Goal: Navigation & Orientation: Find specific page/section

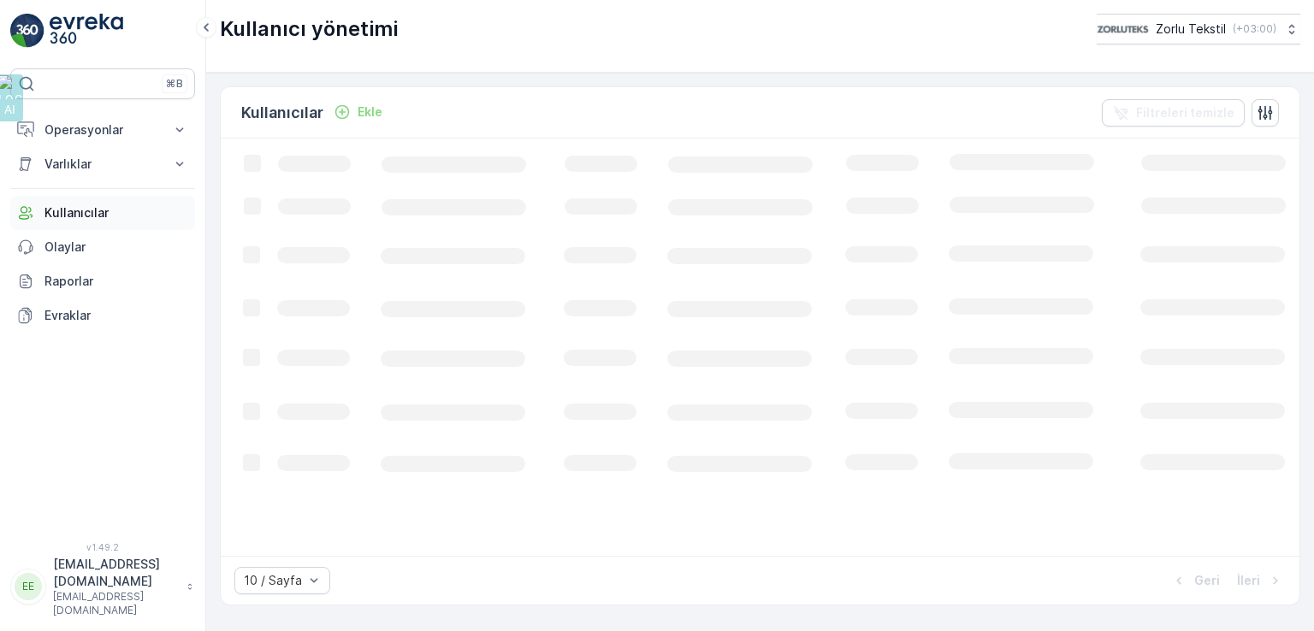
click at [89, 216] on p "Kullanıcılar" at bounding box center [116, 212] width 144 height 17
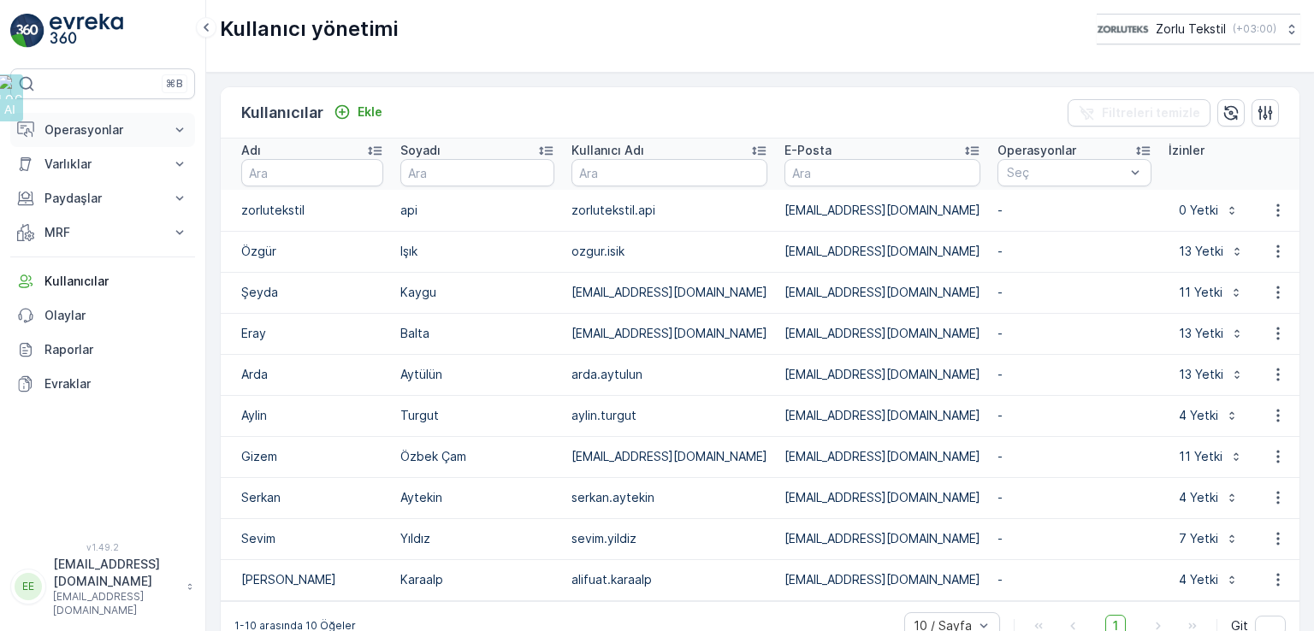
click at [82, 134] on p "Operasyonlar" at bounding box center [102, 129] width 116 height 17
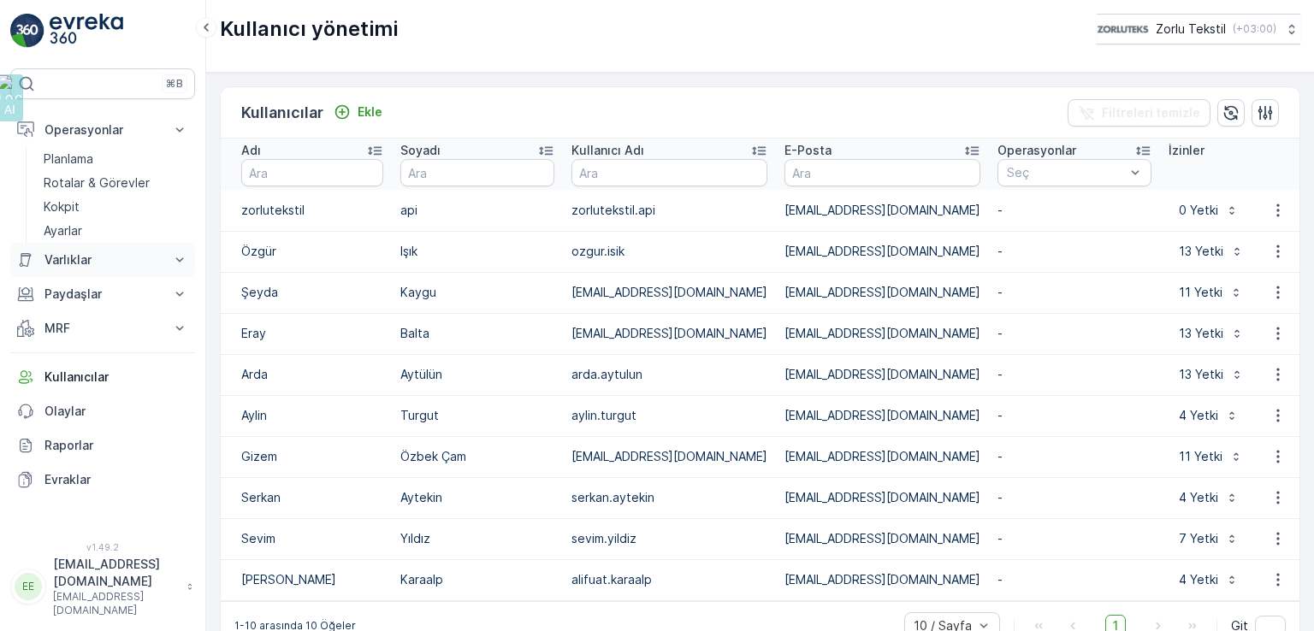
click at [82, 257] on p "Varlıklar" at bounding box center [102, 259] width 116 height 17
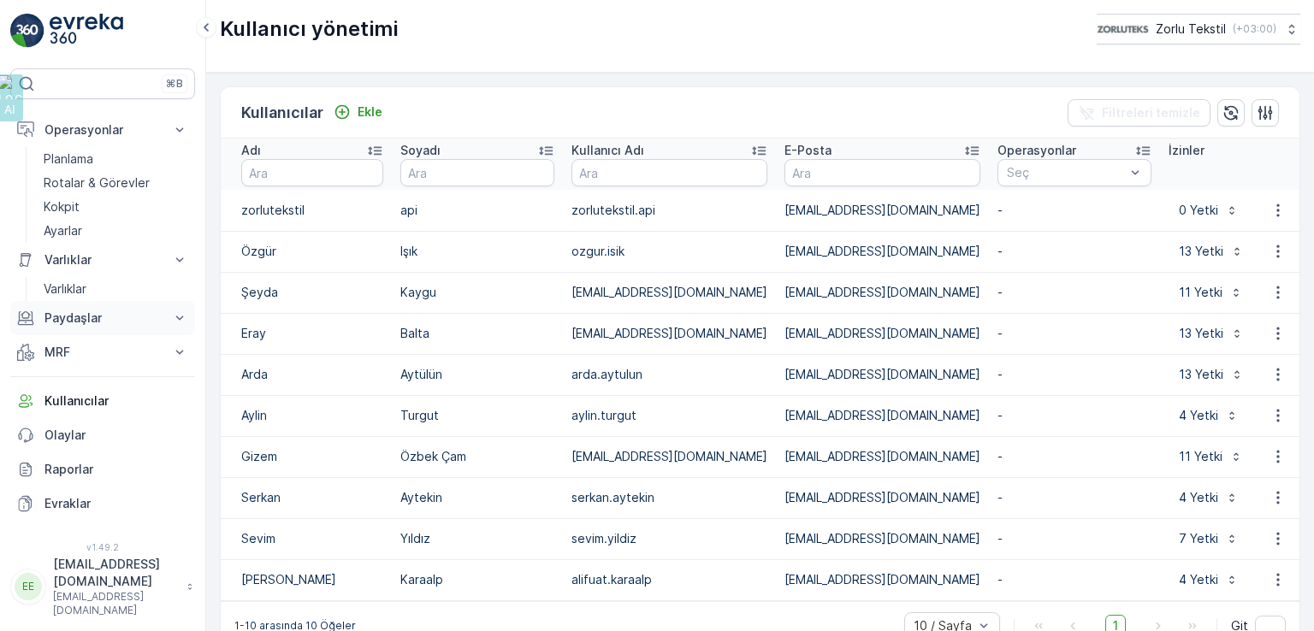
click at [86, 320] on p "Paydaşlar" at bounding box center [102, 318] width 116 height 17
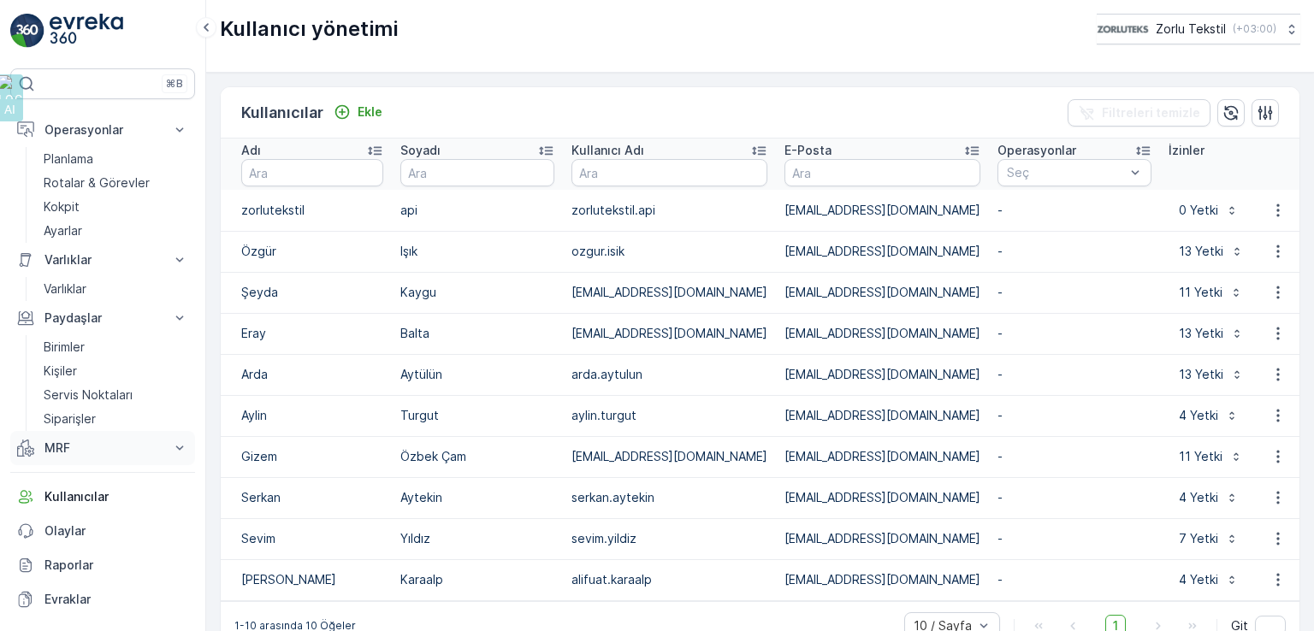
click at [91, 459] on button "MRF" at bounding box center [102, 448] width 185 height 34
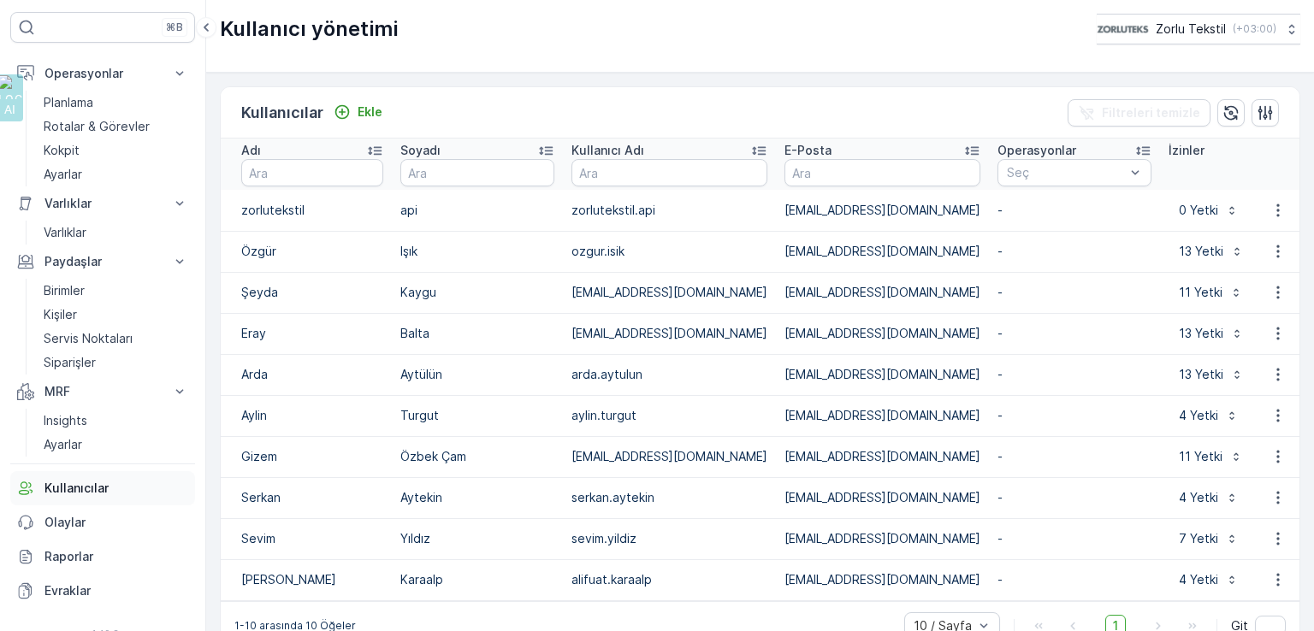
scroll to position [86, 0]
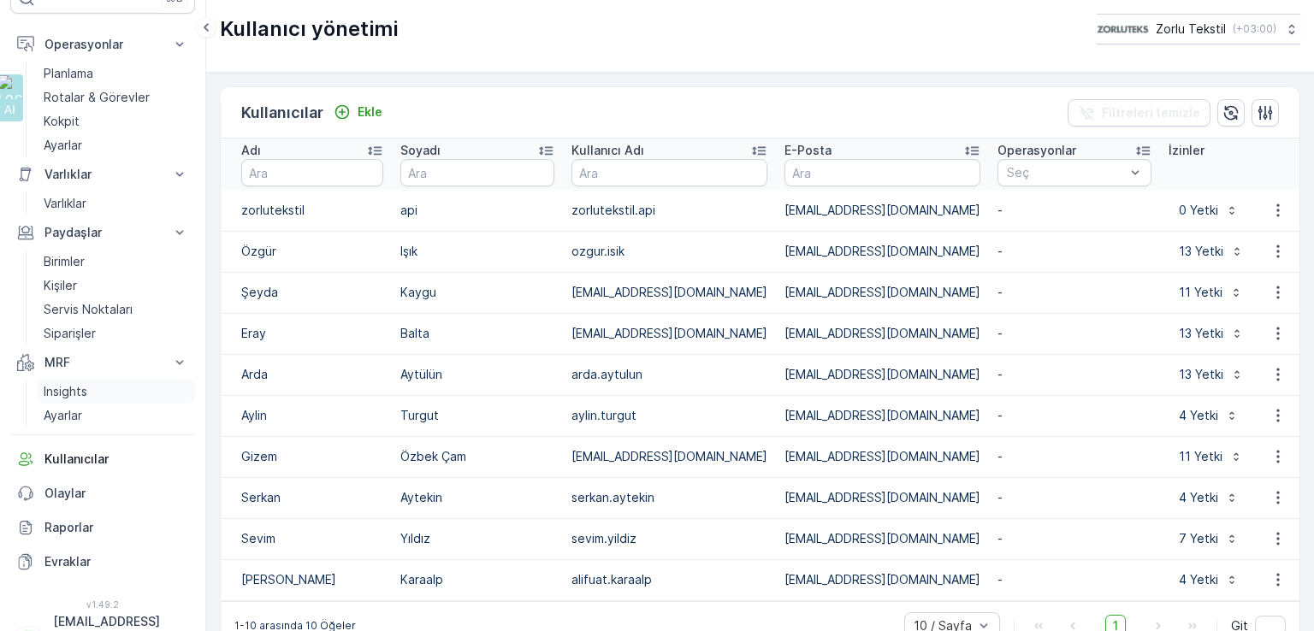
click at [72, 386] on p "Insights" at bounding box center [66, 391] width 44 height 17
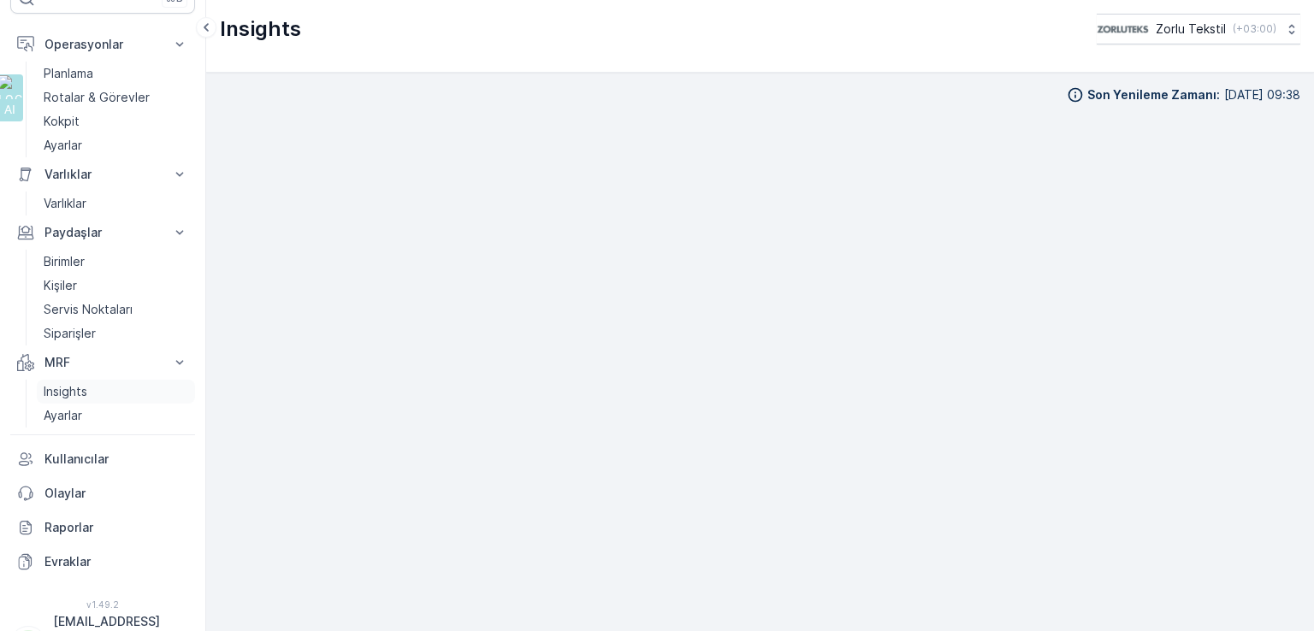
click at [77, 394] on p "Insights" at bounding box center [66, 391] width 44 height 17
click at [118, 619] on p "[EMAIL_ADDRESS][DOMAIN_NAME]" at bounding box center [115, 630] width 125 height 34
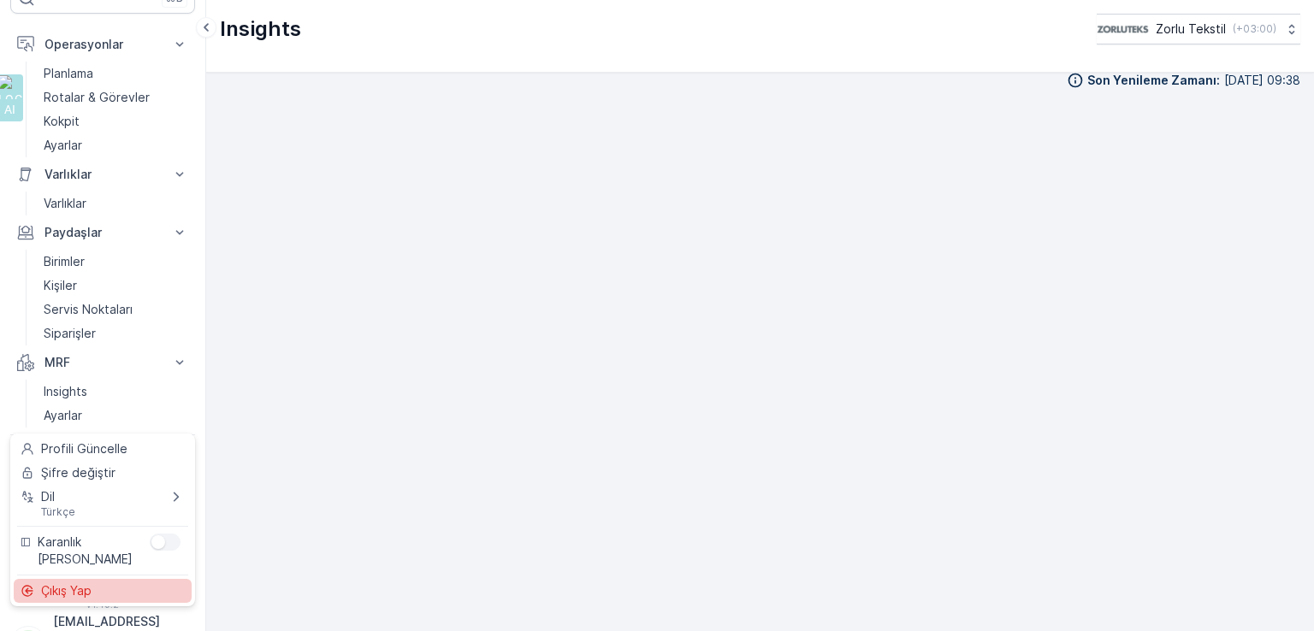
click at [115, 593] on div "Çıkış Yap" at bounding box center [103, 591] width 178 height 24
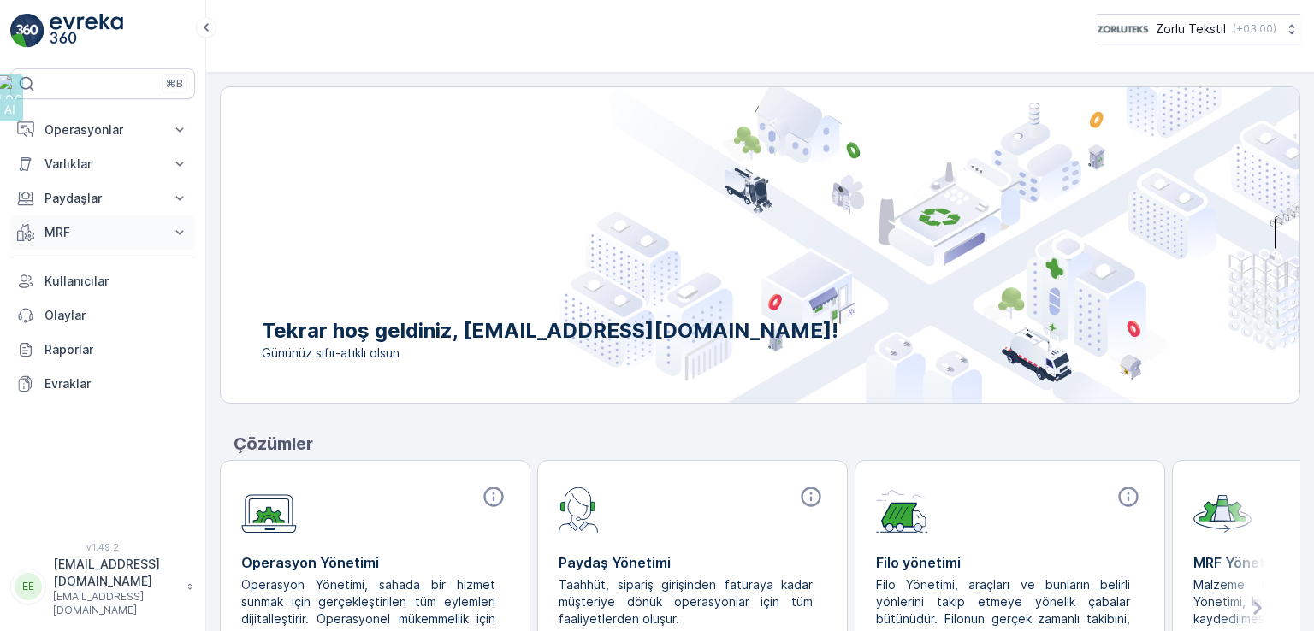
click at [72, 233] on p "MRF" at bounding box center [102, 232] width 116 height 17
click at [82, 264] on p "Insights" at bounding box center [66, 261] width 44 height 17
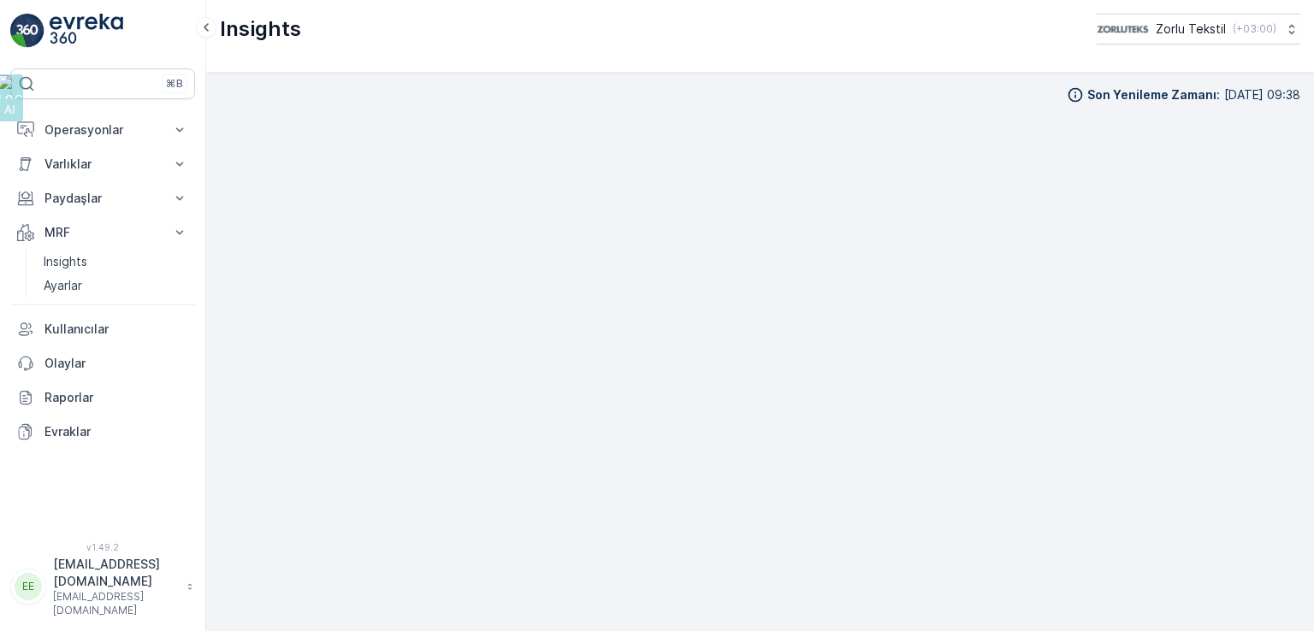
click at [134, 610] on p "[EMAIL_ADDRESS][DOMAIN_NAME]" at bounding box center [115, 603] width 125 height 27
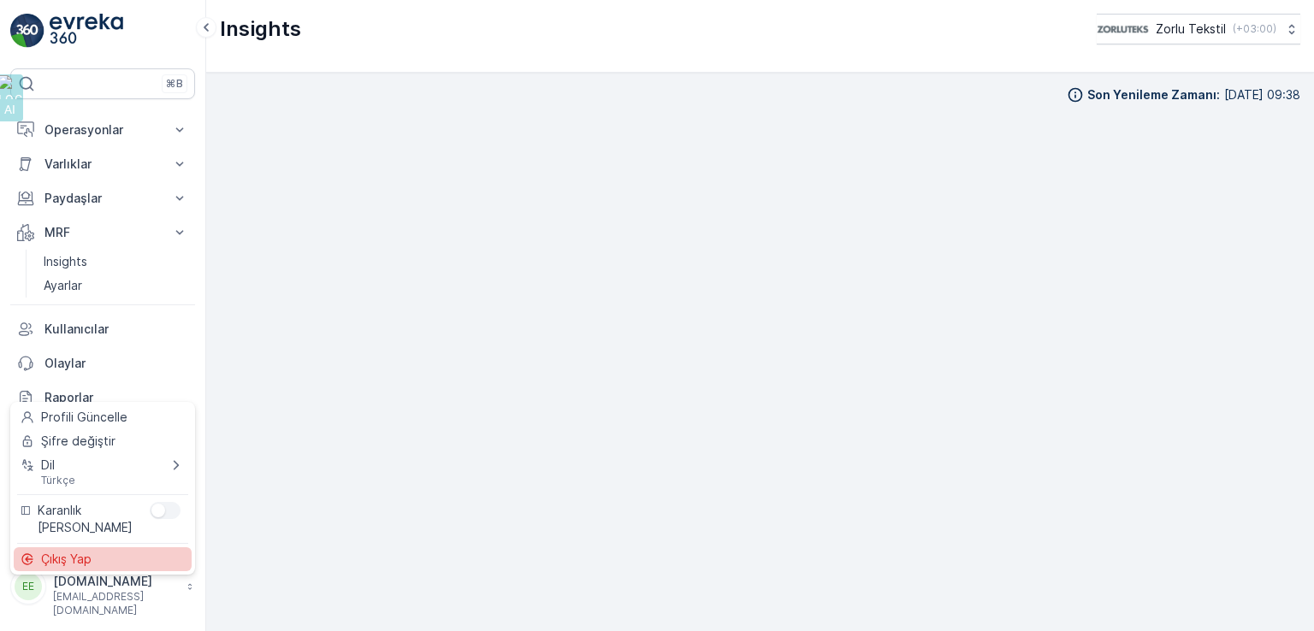
click at [109, 564] on div "Çıkış Yap" at bounding box center [103, 559] width 178 height 24
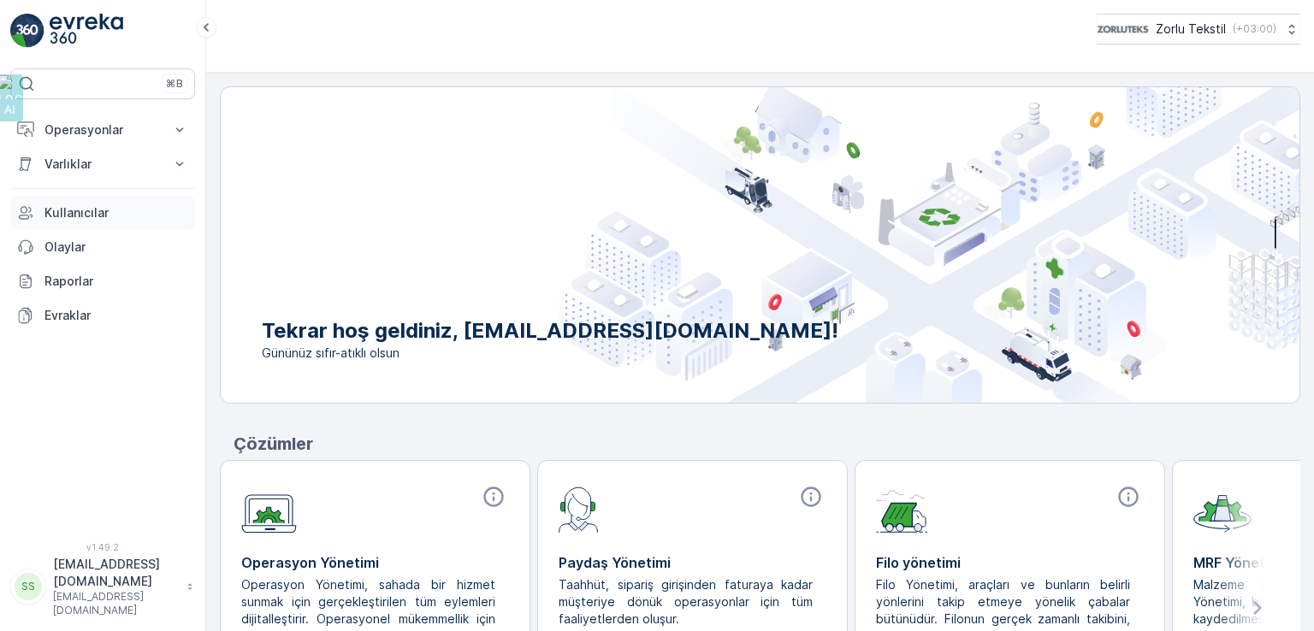
click at [106, 204] on p "Kullanıcılar" at bounding box center [116, 212] width 144 height 17
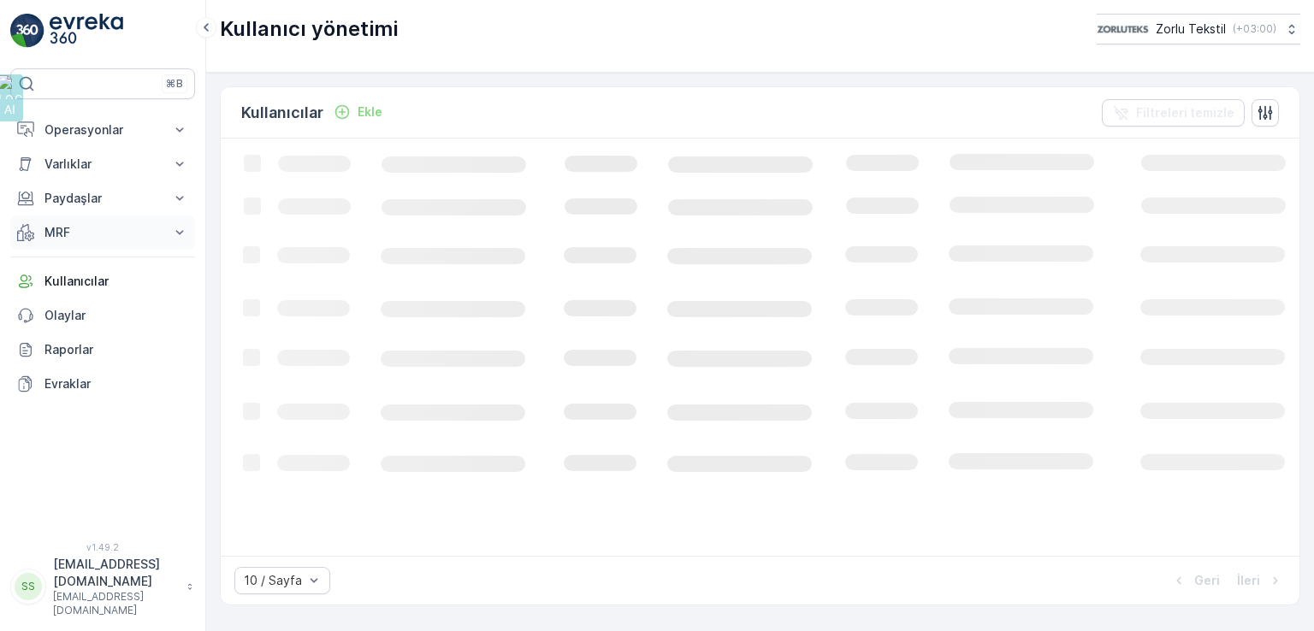
click at [87, 238] on p "MRF" at bounding box center [102, 232] width 116 height 17
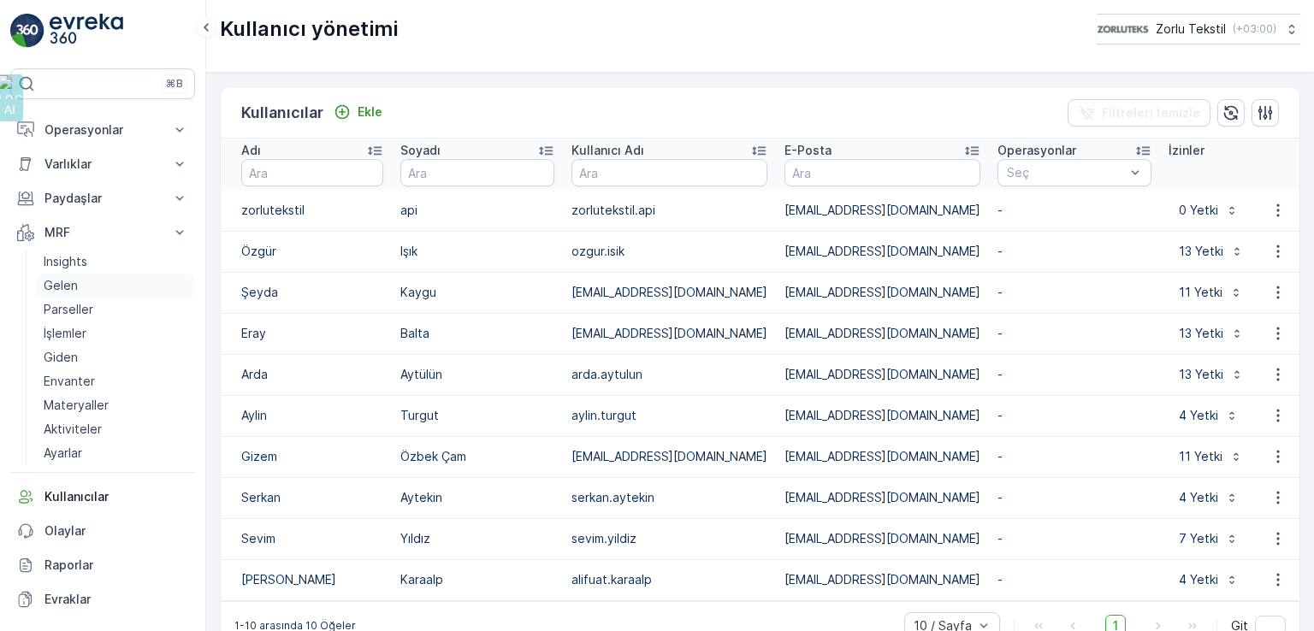
click at [64, 287] on p "Gelen" at bounding box center [61, 285] width 34 height 17
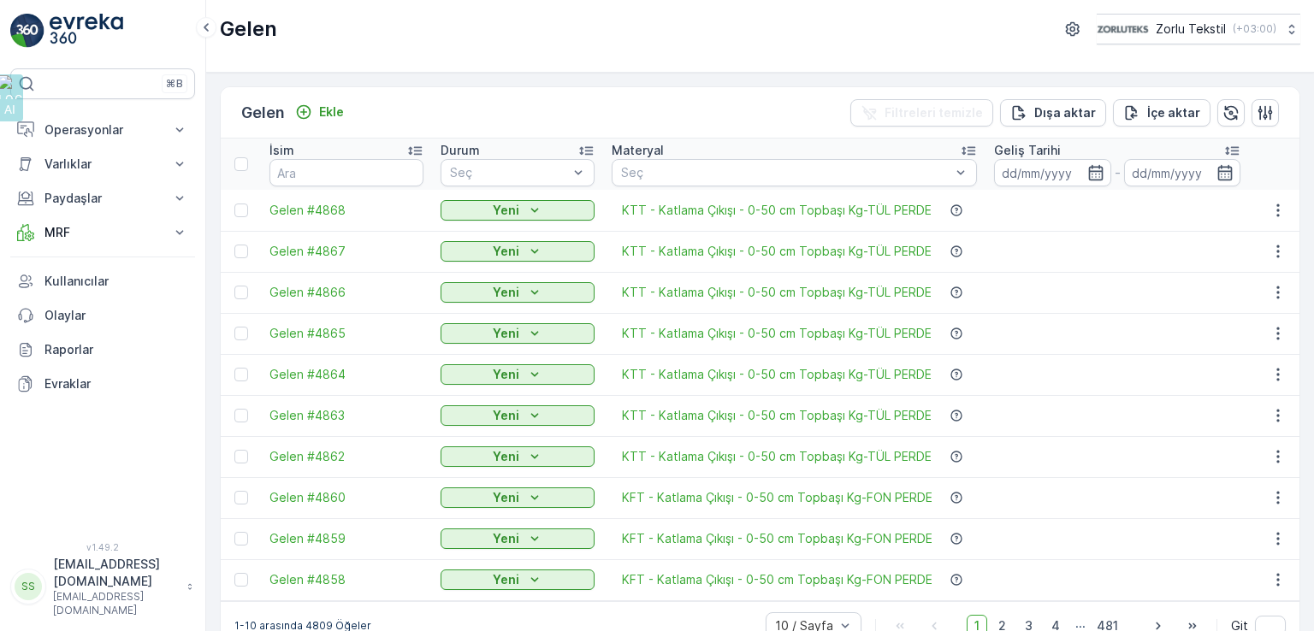
scroll to position [40, 0]
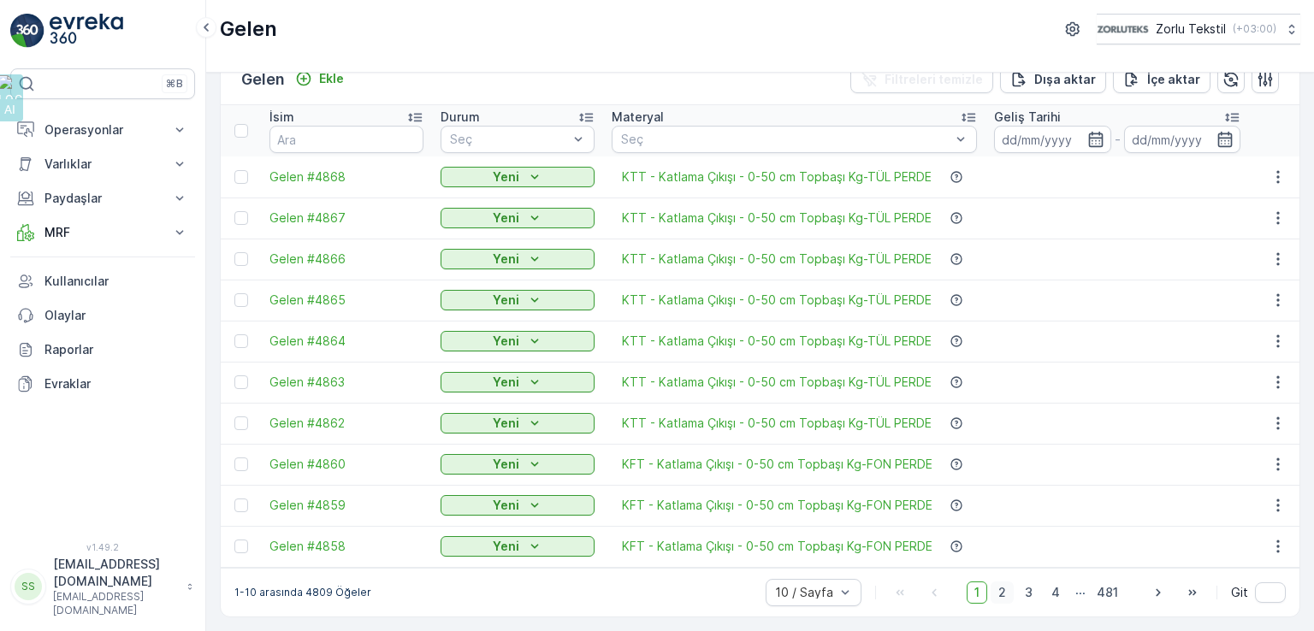
click at [1004, 598] on span "2" at bounding box center [1001, 593] width 23 height 22
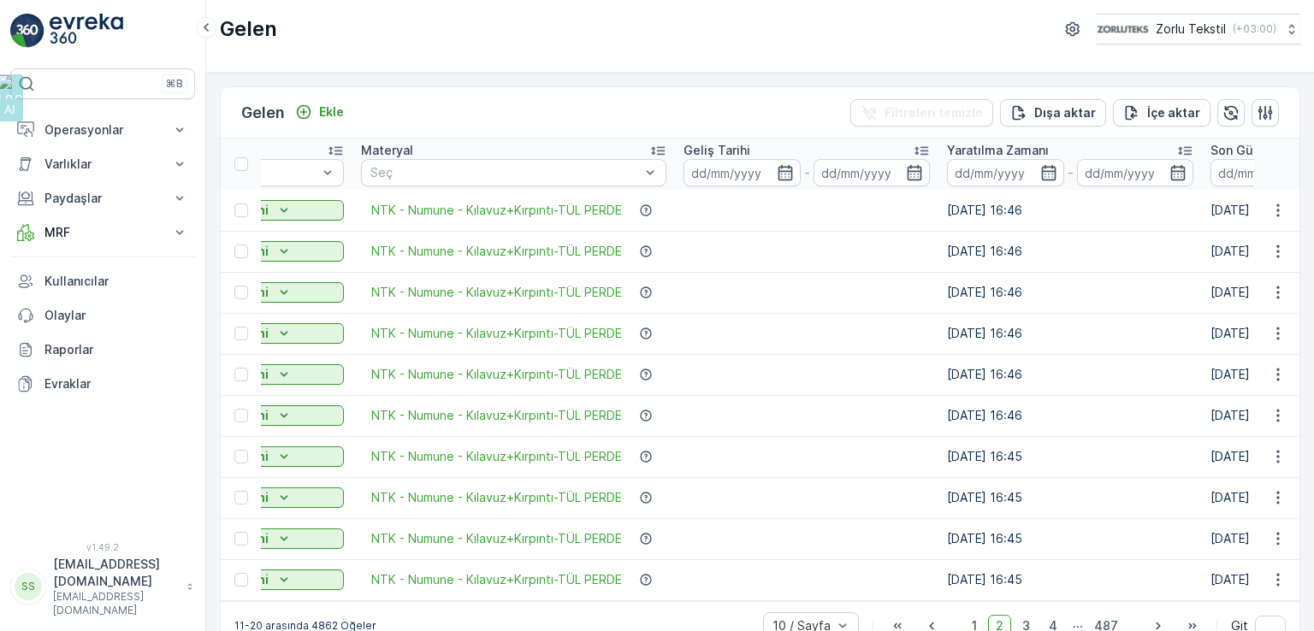
scroll to position [40, 0]
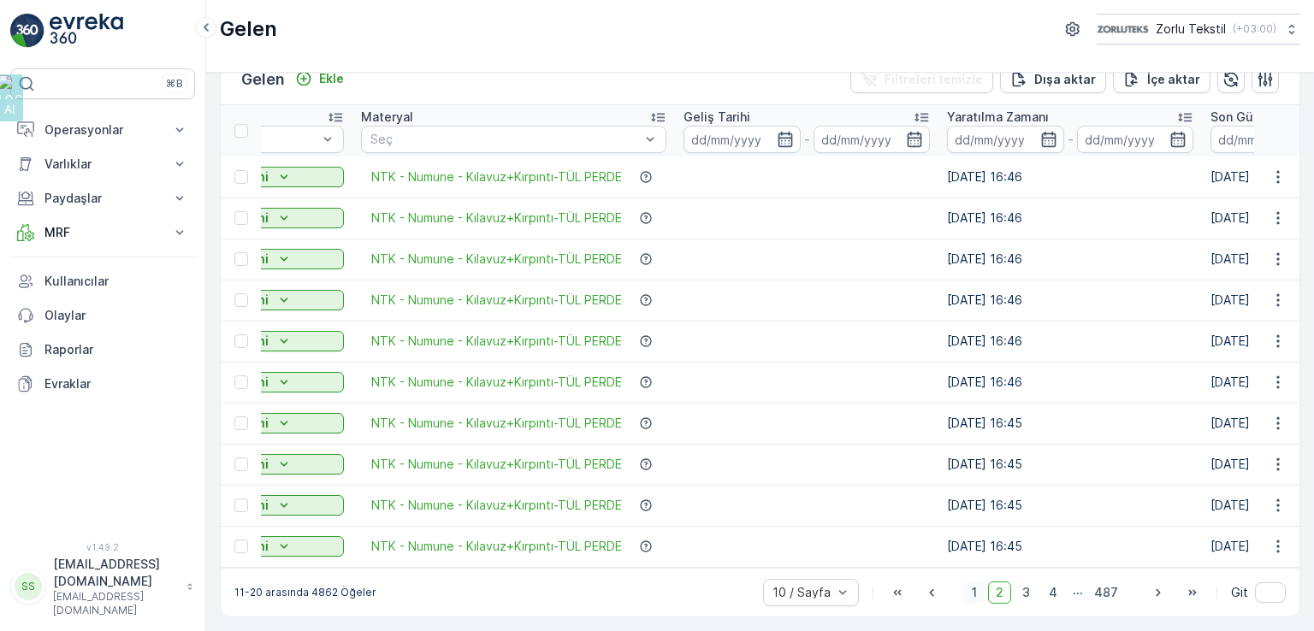
click at [972, 597] on span "1" at bounding box center [974, 593] width 21 height 22
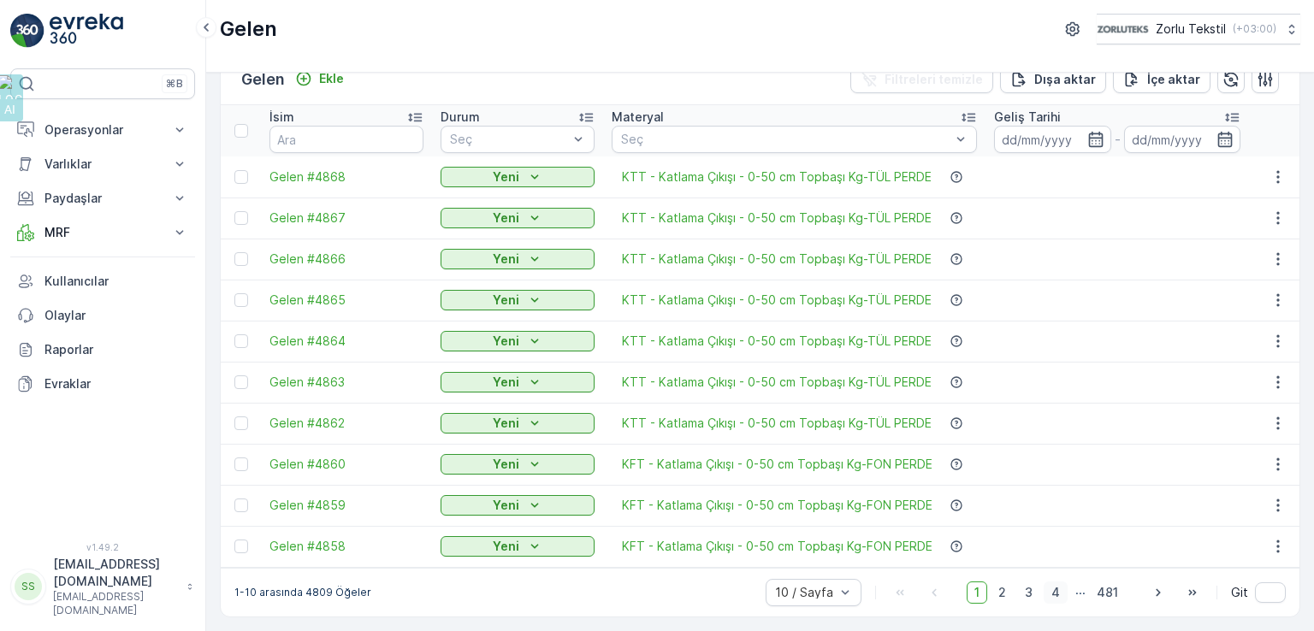
click at [1054, 591] on span "4" at bounding box center [1055, 593] width 24 height 22
